Goal: Find specific page/section: Find specific page/section

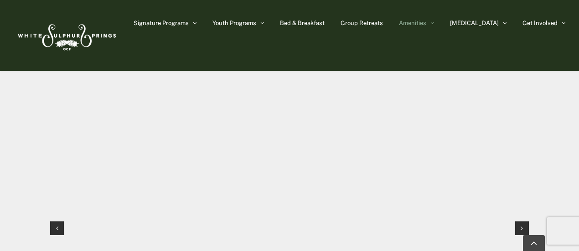
scroll to position [867, 0]
click at [524, 223] on div "Next slide" at bounding box center [522, 230] width 14 height 14
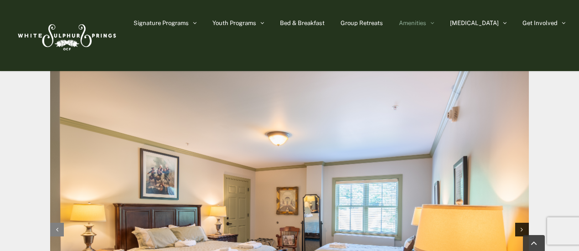
click at [53, 223] on div "Previous slide" at bounding box center [57, 230] width 14 height 14
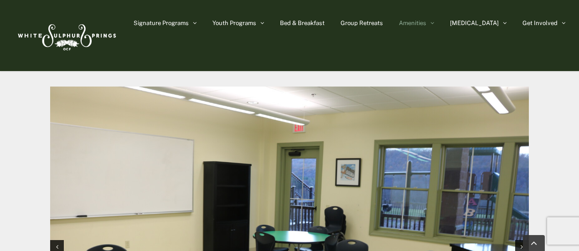
scroll to position [854, 0]
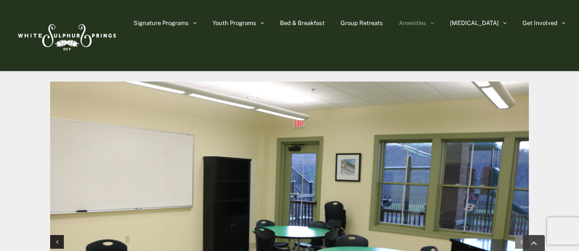
click at [517, 235] on div "Next slide" at bounding box center [522, 242] width 14 height 14
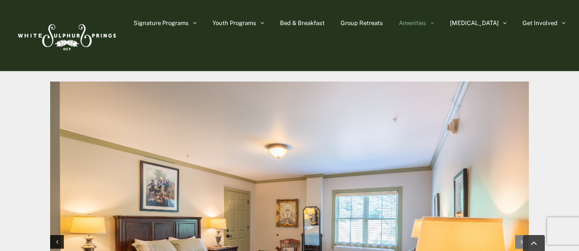
click at [518, 235] on div "Next slide" at bounding box center [522, 242] width 14 height 14
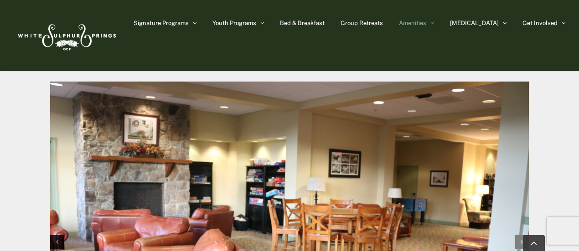
click at [518, 235] on div "Next slide" at bounding box center [522, 242] width 14 height 14
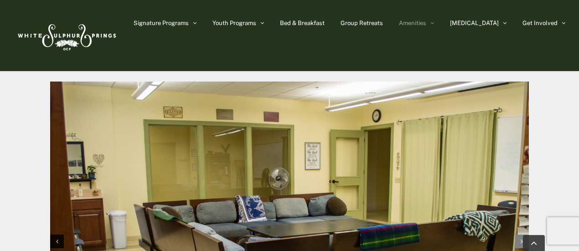
click at [518, 235] on div "Next slide" at bounding box center [522, 242] width 14 height 14
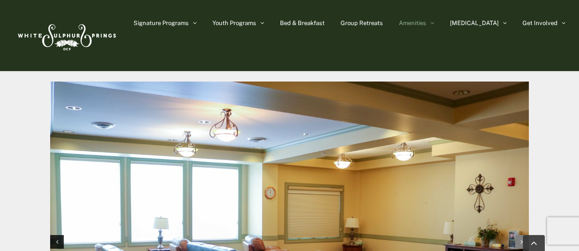
click at [518, 235] on div "Next slide" at bounding box center [522, 242] width 14 height 14
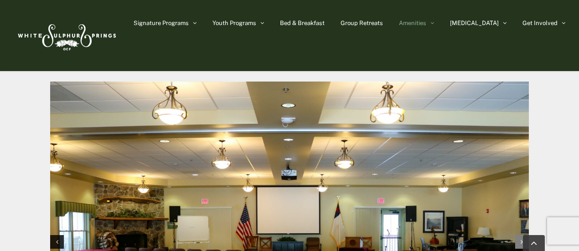
click at [518, 235] on div "Next slide" at bounding box center [522, 242] width 14 height 14
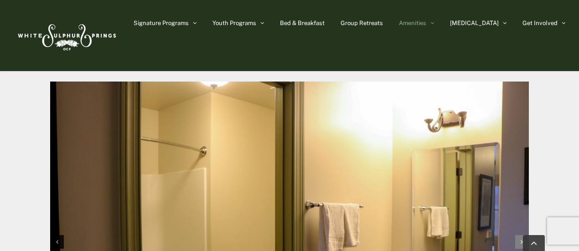
click at [518, 235] on div "Next slide" at bounding box center [522, 242] width 14 height 14
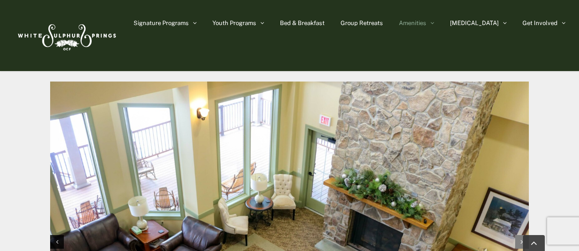
click at [518, 235] on div "Next slide" at bounding box center [522, 242] width 14 height 14
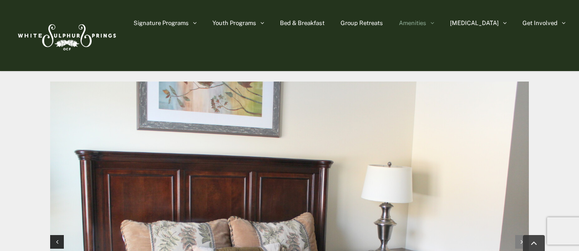
click at [518, 235] on div "Next slide" at bounding box center [522, 242] width 14 height 14
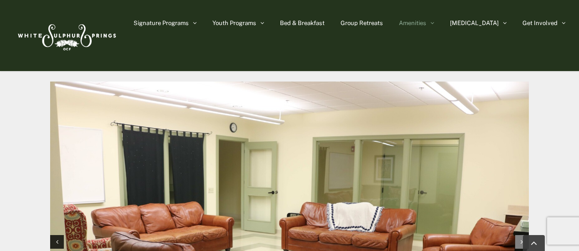
click at [518, 235] on div "Next slide" at bounding box center [522, 242] width 14 height 14
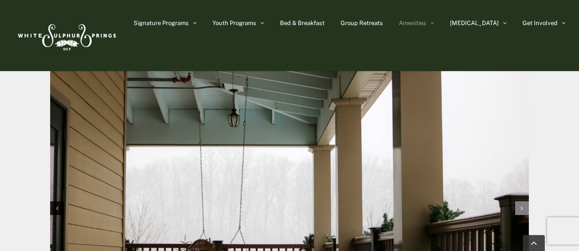
scroll to position [889, 0]
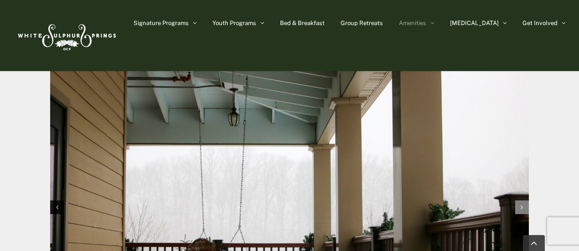
click at [522, 201] on div "Next slide" at bounding box center [522, 208] width 14 height 14
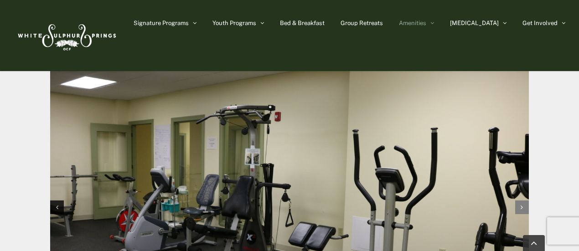
click at [522, 201] on div "Next slide" at bounding box center [522, 208] width 14 height 14
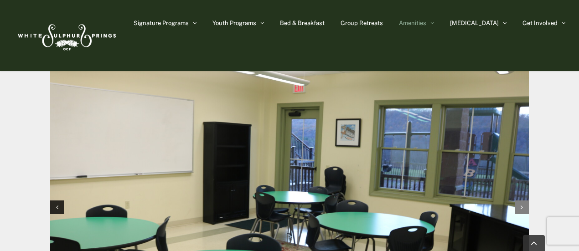
click at [522, 201] on div "Next slide" at bounding box center [522, 208] width 14 height 14
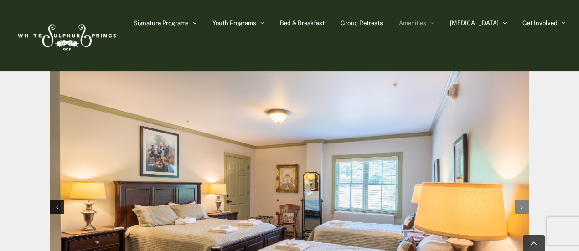
click at [522, 204] on icon "Next slide" at bounding box center [522, 207] width 2 height 6
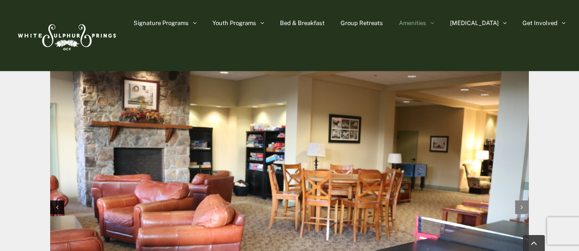
click at [522, 204] on icon "Next slide" at bounding box center [522, 207] width 2 height 6
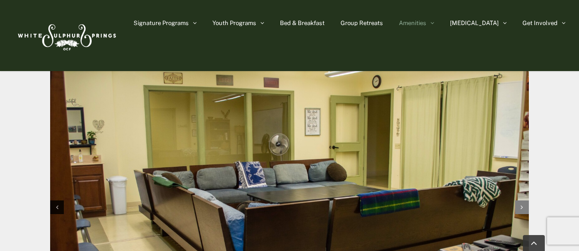
click at [522, 204] on icon "Next slide" at bounding box center [522, 207] width 2 height 6
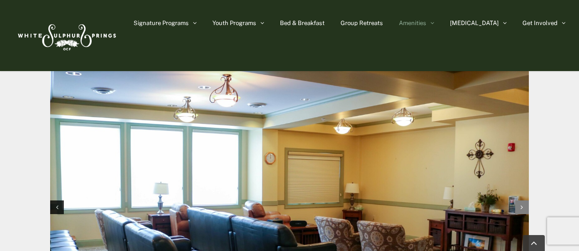
click at [522, 204] on icon "Next slide" at bounding box center [522, 207] width 2 height 6
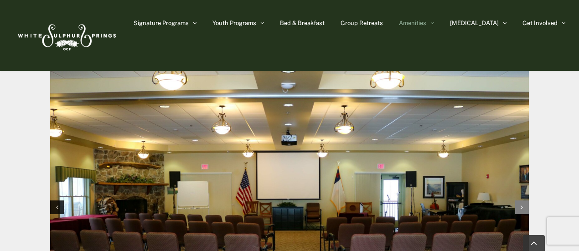
click at [522, 204] on icon "Next slide" at bounding box center [522, 207] width 2 height 6
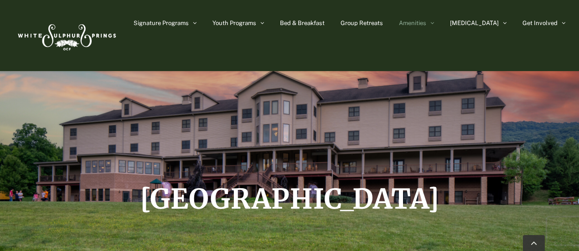
scroll to position [0, 0]
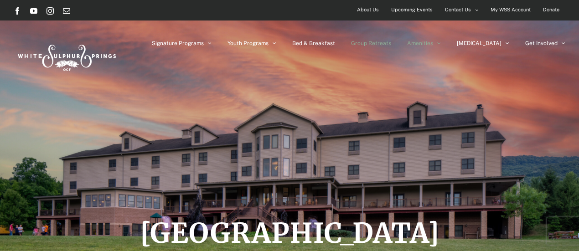
click at [391, 43] on span "Group Retreats" at bounding box center [371, 43] width 40 height 5
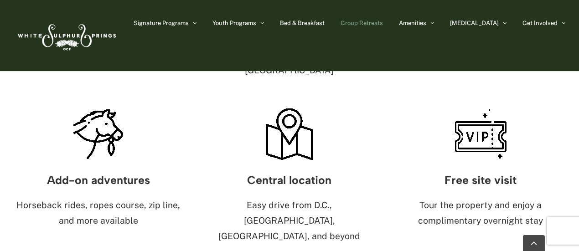
scroll to position [665, 0]
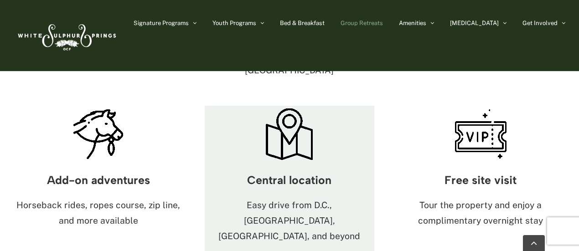
click at [296, 198] on p "Easy drive from D.C., Pittsburgh, Baltimore, and beyond" at bounding box center [289, 221] width 169 height 46
click at [294, 163] on div "Central location Easy drive from D.C., Pittsburgh, Baltimore, and beyond" at bounding box center [289, 208] width 169 height 90
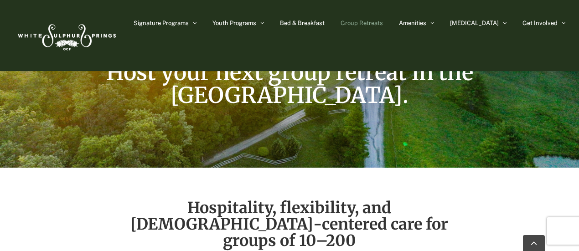
scroll to position [0, 0]
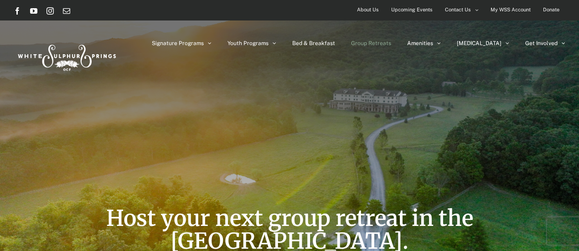
click at [367, 10] on span "About Us" at bounding box center [368, 9] width 22 height 13
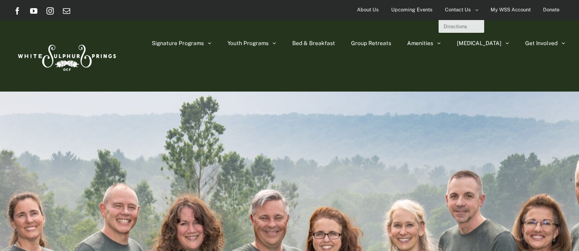
click at [466, 10] on span "Contact Us" at bounding box center [458, 9] width 26 height 13
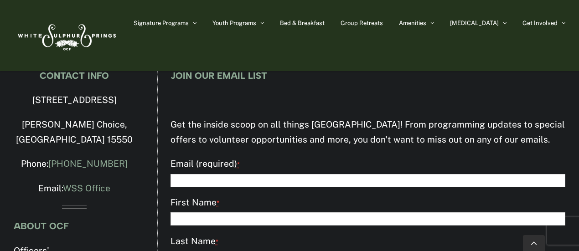
scroll to position [706, 0]
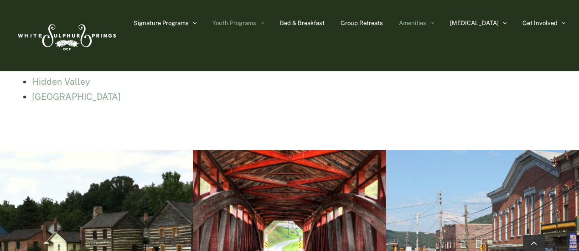
scroll to position [3095, 0]
